Goal: Information Seeking & Learning: Learn about a topic

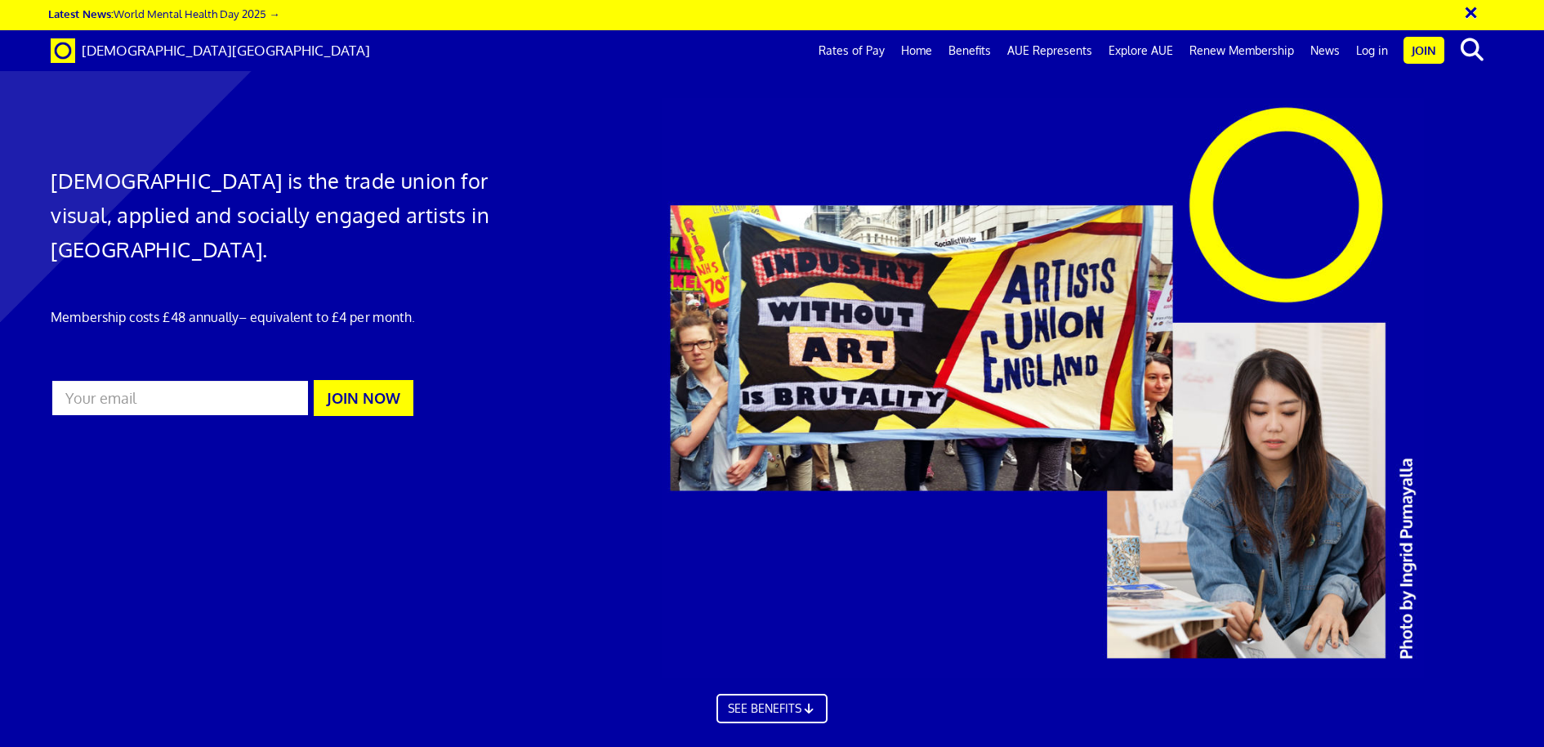
scroll to position [0, 25]
click at [874, 47] on link "Rates of Pay" at bounding box center [852, 50] width 83 height 41
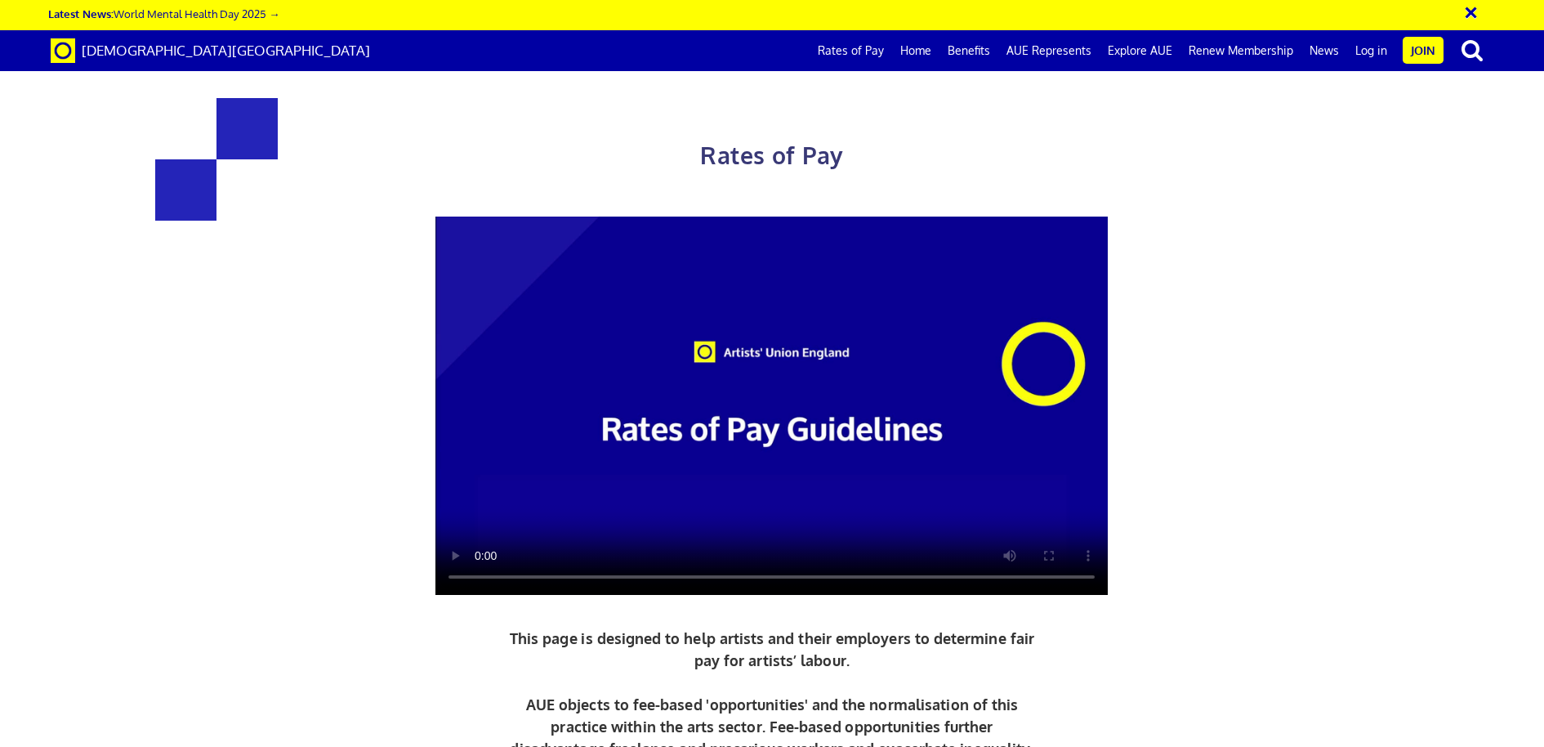
scroll to position [0, 25]
click at [739, 288] on video at bounding box center [772, 406] width 672 height 378
click at [780, 233] on video at bounding box center [772, 406] width 672 height 378
click at [785, 217] on video at bounding box center [772, 406] width 672 height 378
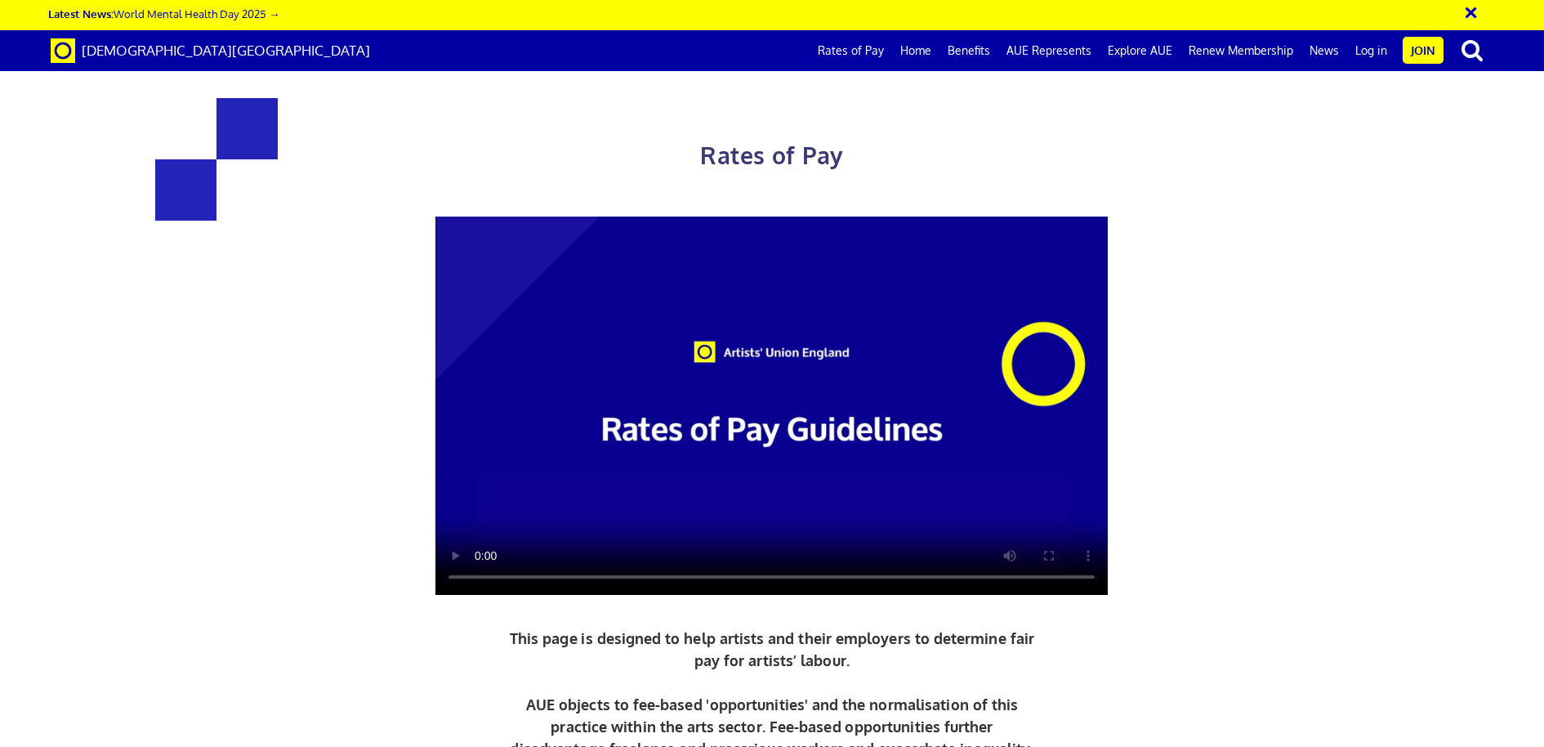
scroll to position [1048, 0]
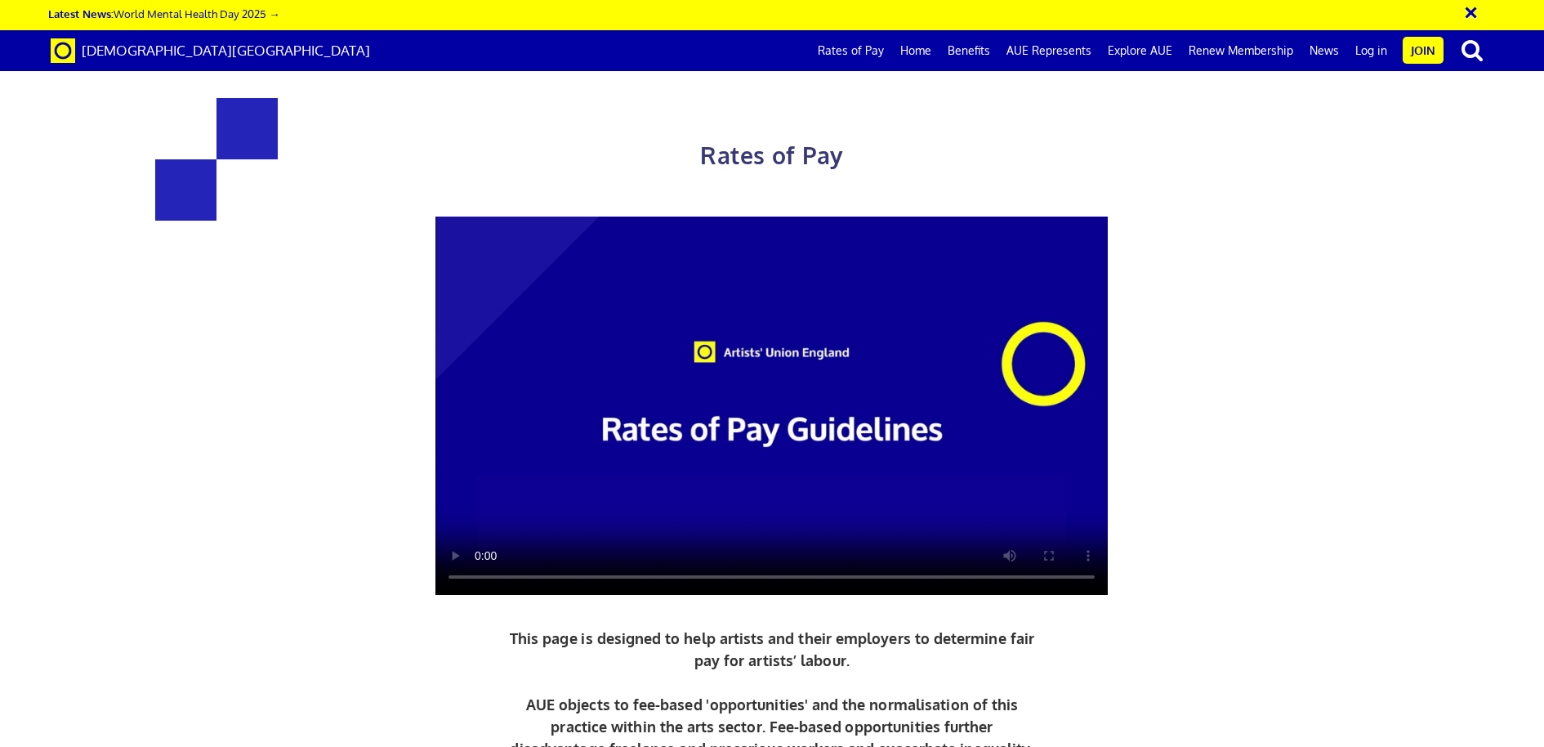
scroll to position [0, 0]
click at [791, 449] on video at bounding box center [772, 406] width 672 height 378
click at [980, 48] on link "Benefits" at bounding box center [969, 50] width 59 height 41
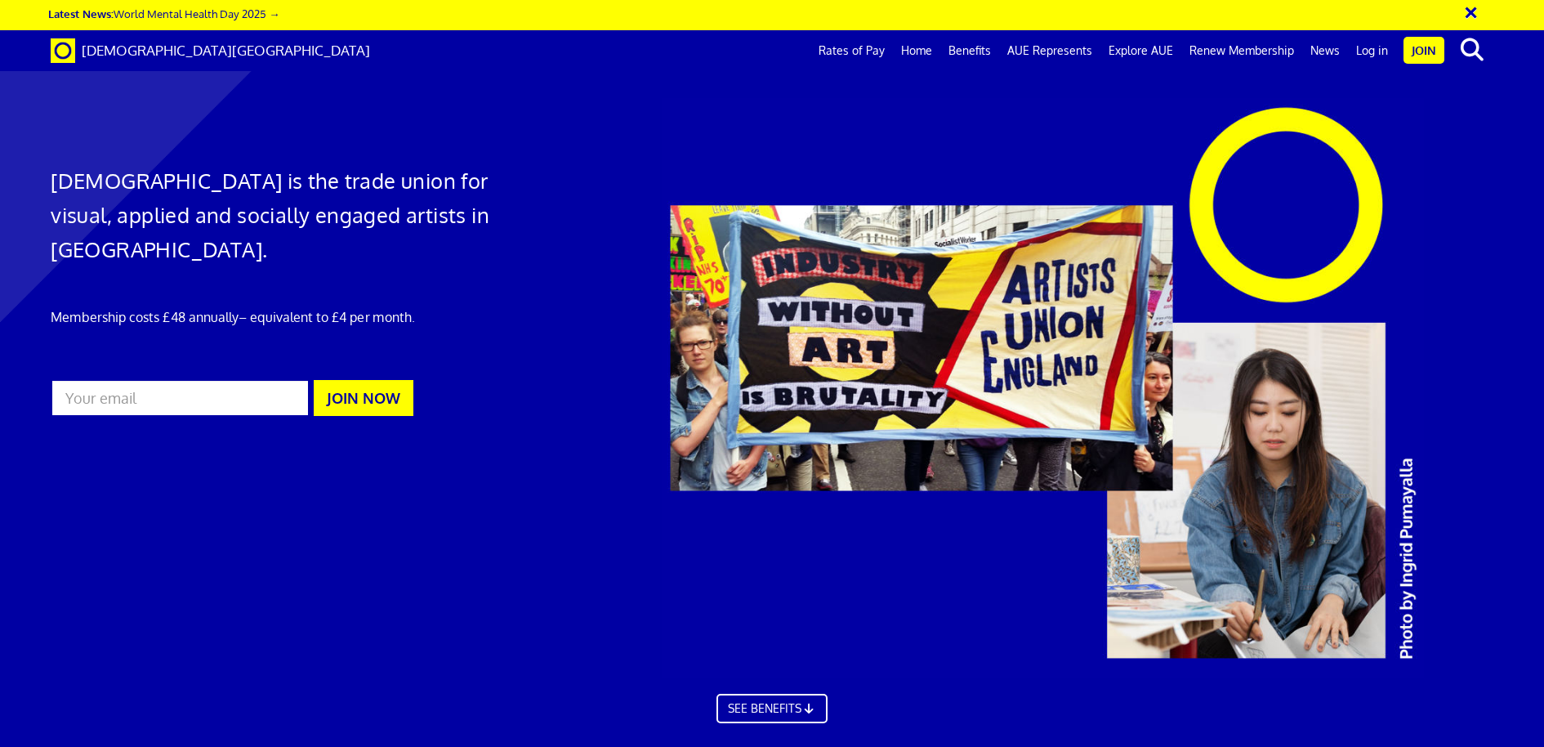
scroll to position [1079, 0]
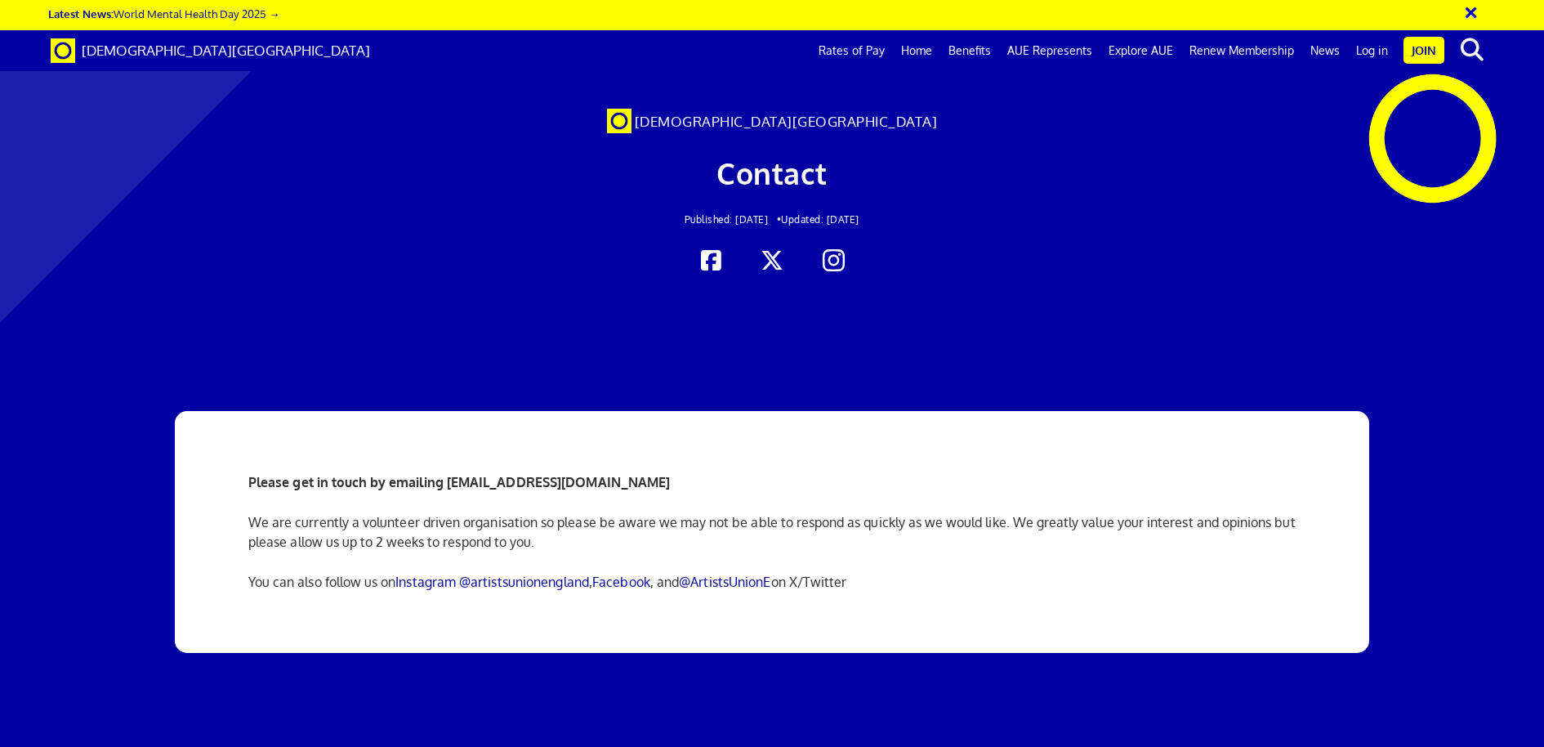
scroll to position [12, 0]
click at [835, 253] on icon at bounding box center [834, 260] width 32 height 25
click at [1145, 47] on link "Explore AUE" at bounding box center [1141, 50] width 81 height 41
